Goal: Find specific page/section: Find specific page/section

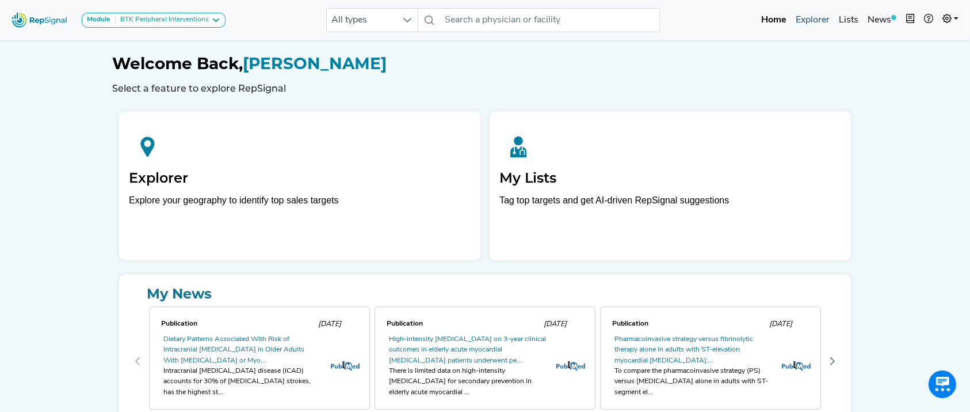
click at [817, 17] on link "Explorer" at bounding box center [812, 20] width 43 height 23
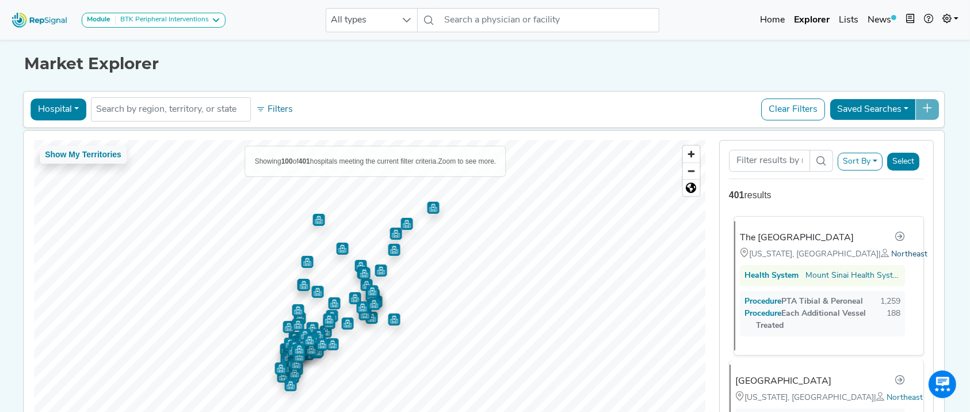
click at [891, 253] on span "Northeast" at bounding box center [909, 254] width 36 height 9
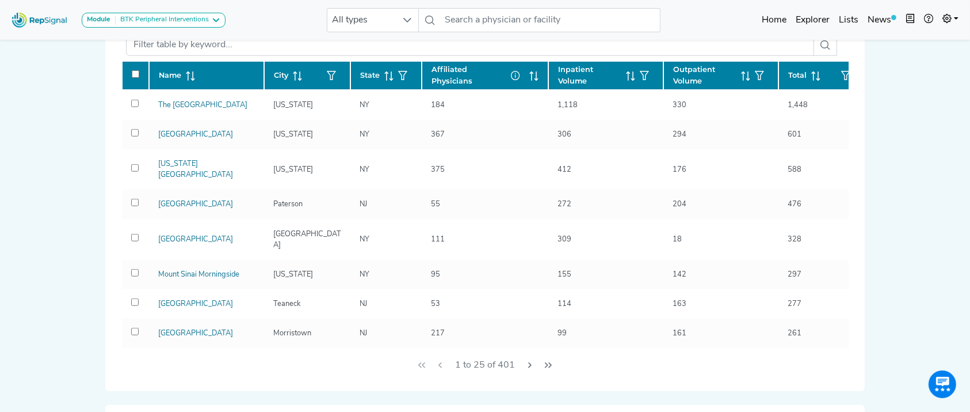
scroll to position [728, 0]
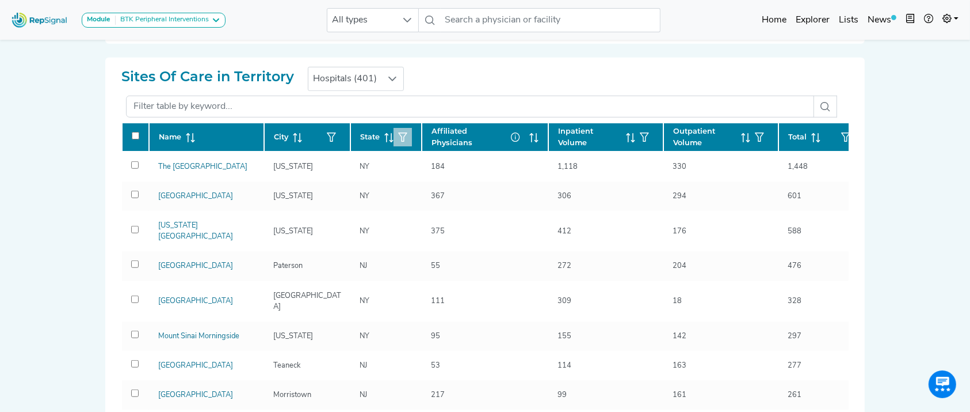
click at [402, 132] on icon "button" at bounding box center [402, 136] width 9 height 9
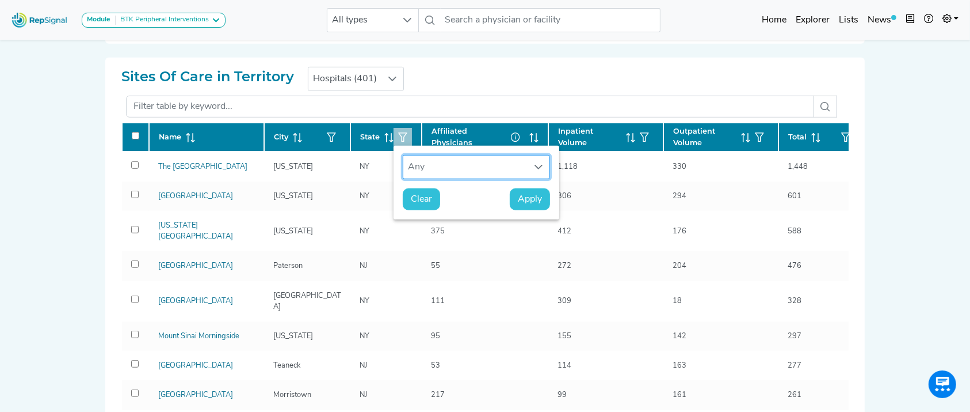
click at [446, 166] on div "Any" at bounding box center [465, 166] width 124 height 23
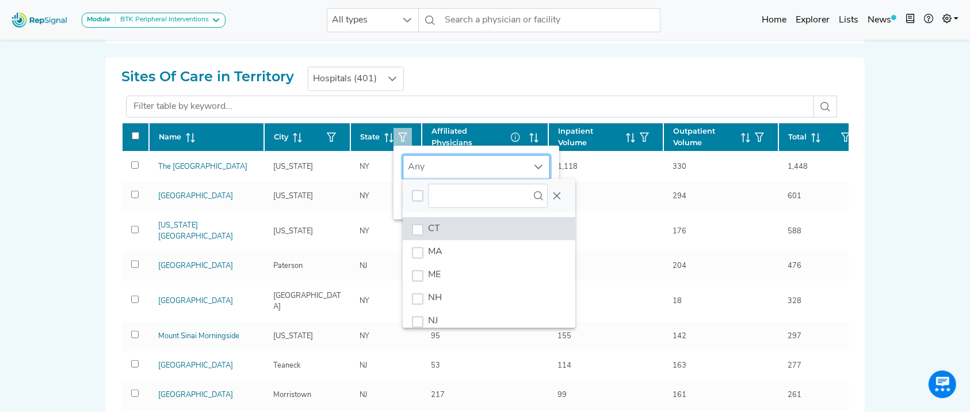
scroll to position [9, 55]
click at [460, 227] on li "CT" at bounding box center [489, 228] width 173 height 23
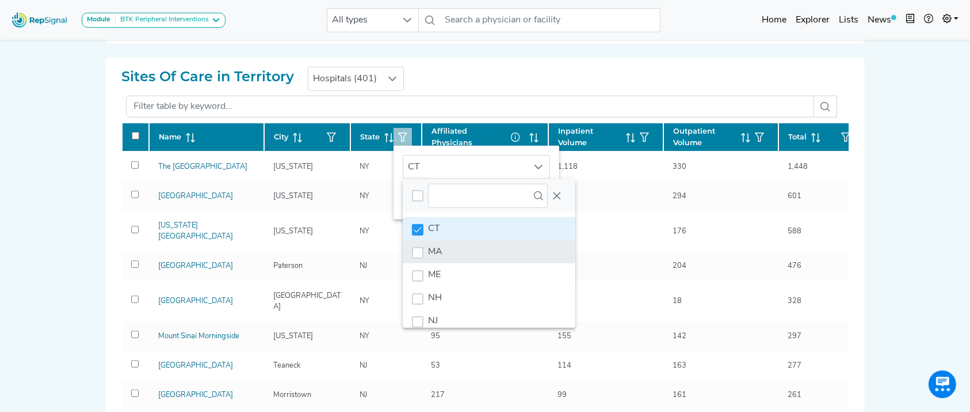
click at [454, 249] on li "MA" at bounding box center [489, 251] width 173 height 23
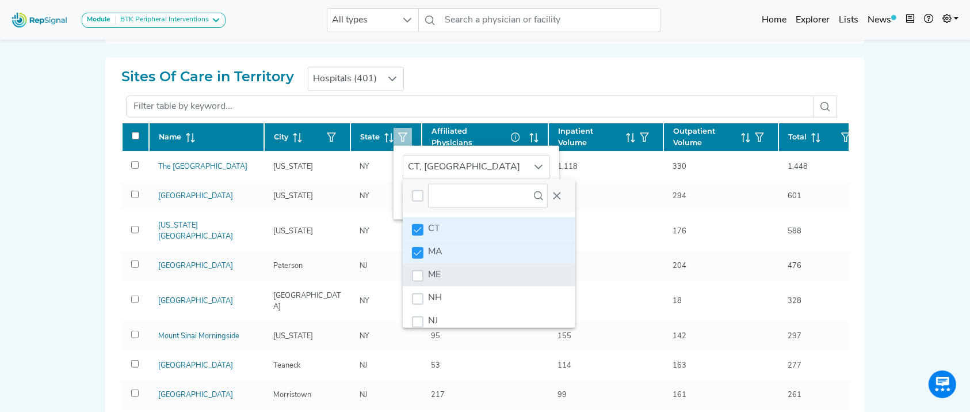
click at [451, 268] on li "ME" at bounding box center [489, 274] width 173 height 23
click at [451, 283] on li "ME" at bounding box center [489, 274] width 173 height 23
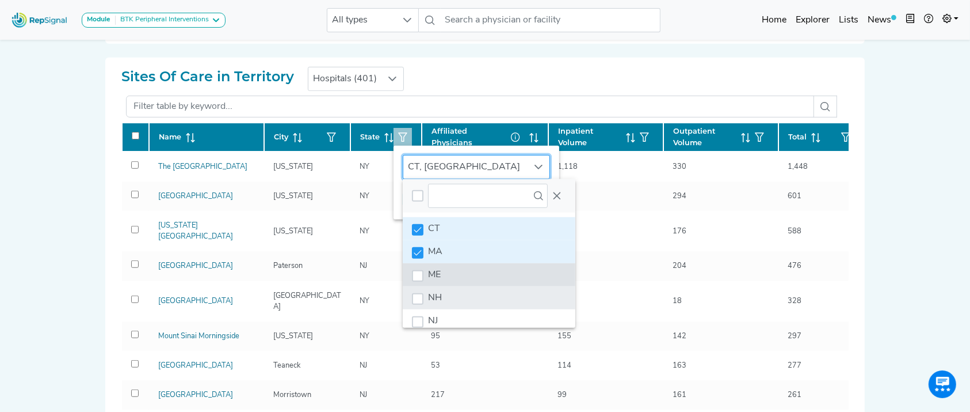
click at [450, 288] on li "NH" at bounding box center [489, 297] width 173 height 23
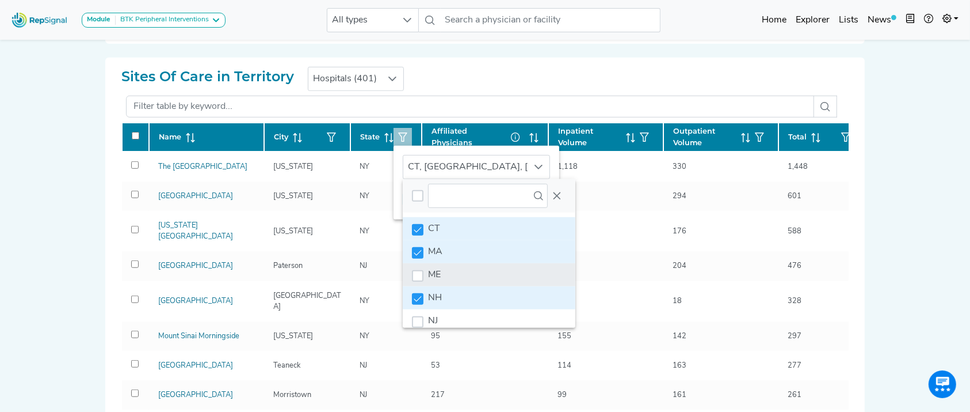
click at [449, 281] on li "ME" at bounding box center [489, 274] width 173 height 23
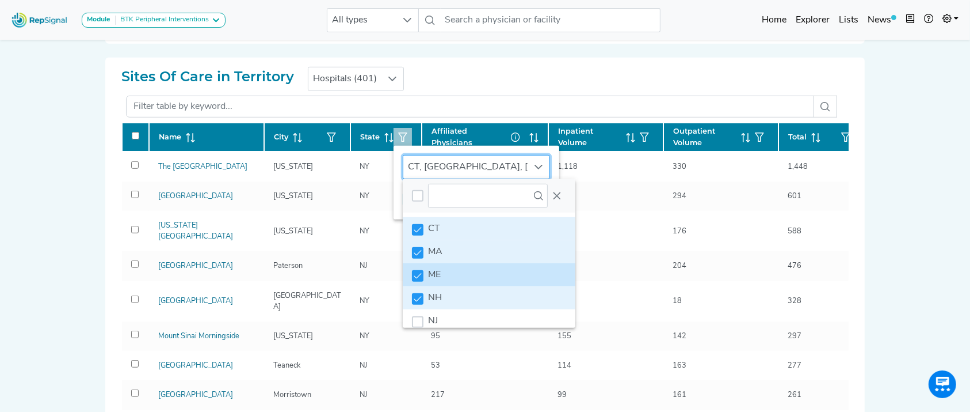
scroll to position [87, 0]
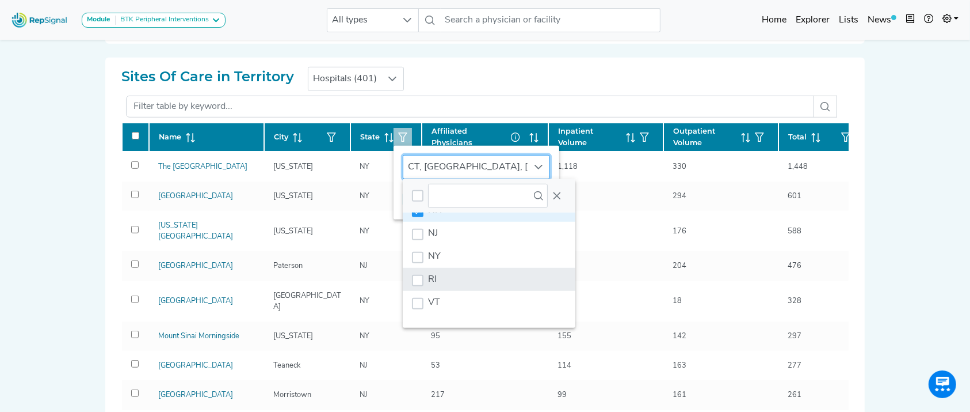
click at [481, 273] on li "RI" at bounding box center [489, 279] width 173 height 23
click at [557, 200] on button "Close" at bounding box center [557, 195] width 18 height 18
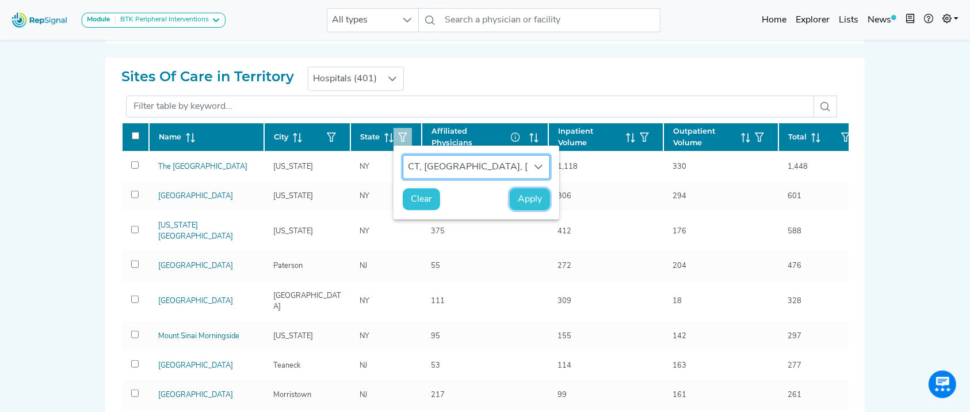
click at [529, 201] on span "Apply" at bounding box center [530, 199] width 24 height 14
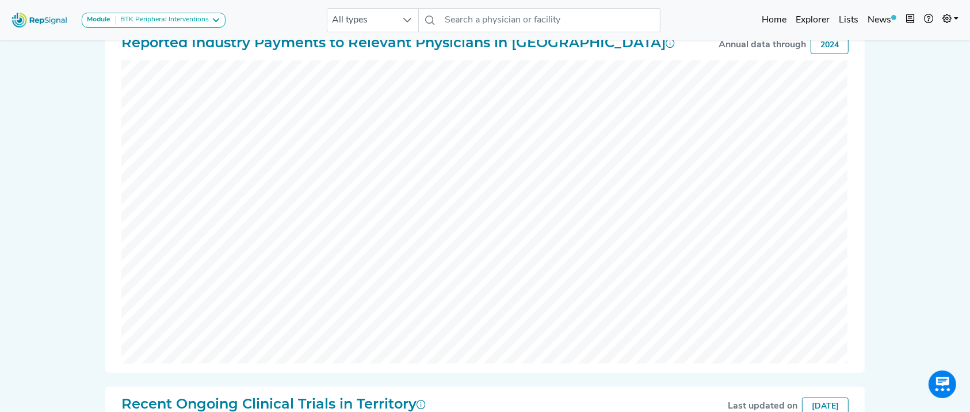
scroll to position [0, 0]
